Goal: Transaction & Acquisition: Purchase product/service

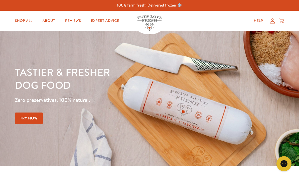
click at [35, 116] on link "Try Now" at bounding box center [29, 117] width 28 height 11
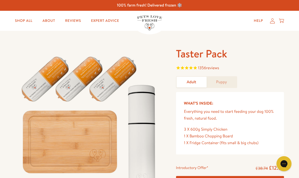
click at [28, 21] on link "Shop All" at bounding box center [24, 21] width 26 height 10
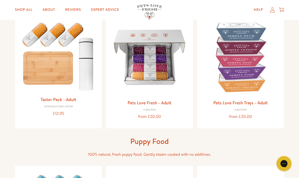
scroll to position [63, 0]
click at [164, 71] on img at bounding box center [149, 57] width 79 height 79
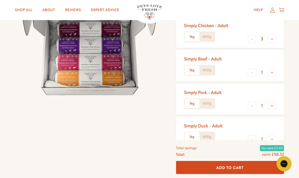
scroll to position [78, 0]
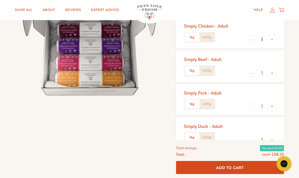
click at [252, 38] on button "-" at bounding box center [252, 39] width 8 height 8
click at [253, 38] on button "-" at bounding box center [252, 39] width 8 height 8
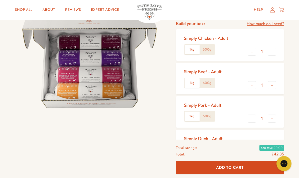
scroll to position [66, 0]
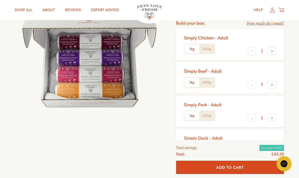
click at [254, 49] on button "-" at bounding box center [252, 51] width 8 height 8
type input "0"
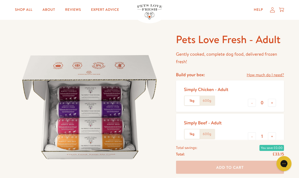
scroll to position [0, 0]
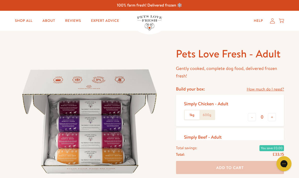
click at [26, 24] on link "Shop All" at bounding box center [24, 21] width 26 height 10
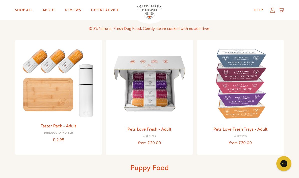
click at [163, 90] on img at bounding box center [149, 83] width 79 height 79
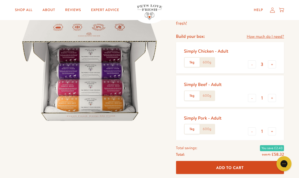
scroll to position [54, 0]
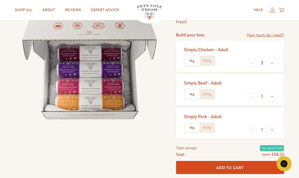
click at [254, 95] on button "-" at bounding box center [252, 96] width 8 height 8
type input "0"
click at [252, 129] on button "-" at bounding box center [252, 130] width 8 height 8
type input "0"
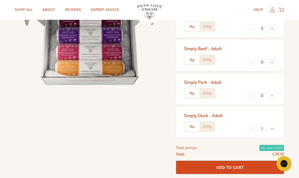
click at [253, 127] on button "-" at bounding box center [252, 129] width 8 height 8
type input "0"
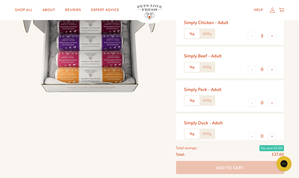
scroll to position [87, 0]
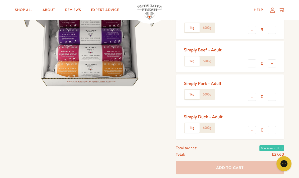
click at [273, 63] on button "+" at bounding box center [272, 63] width 8 height 8
type input "1"
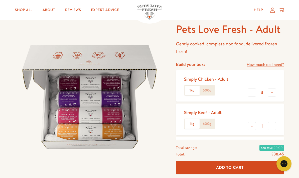
scroll to position [0, 0]
